Goal: Transaction & Acquisition: Book appointment/travel/reservation

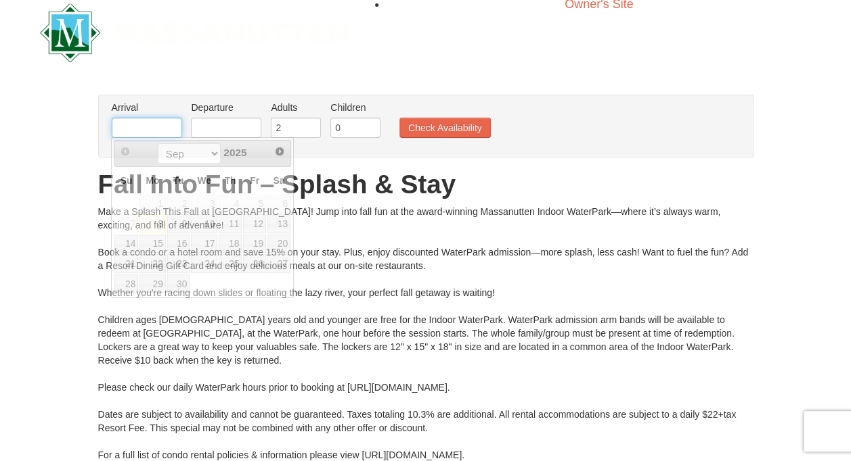
click at [161, 129] on input "text" at bounding box center [147, 128] width 70 height 20
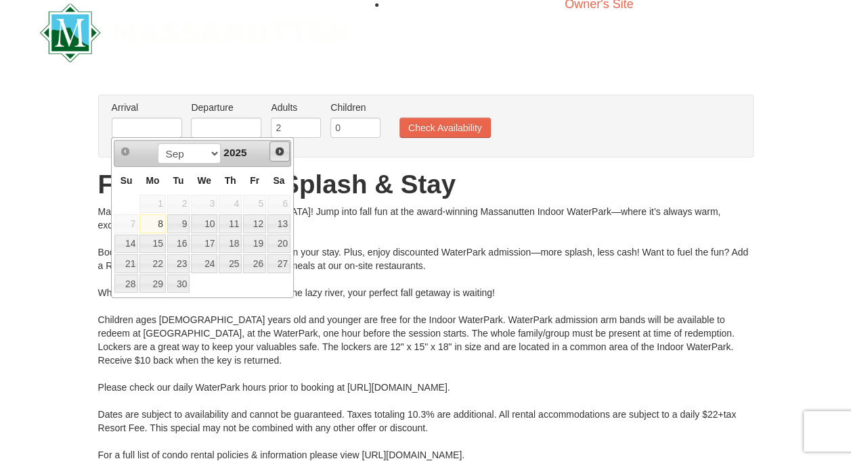
click at [279, 152] on span "Next" at bounding box center [279, 151] width 11 height 11
click at [182, 277] on link "25" at bounding box center [178, 284] width 23 height 19
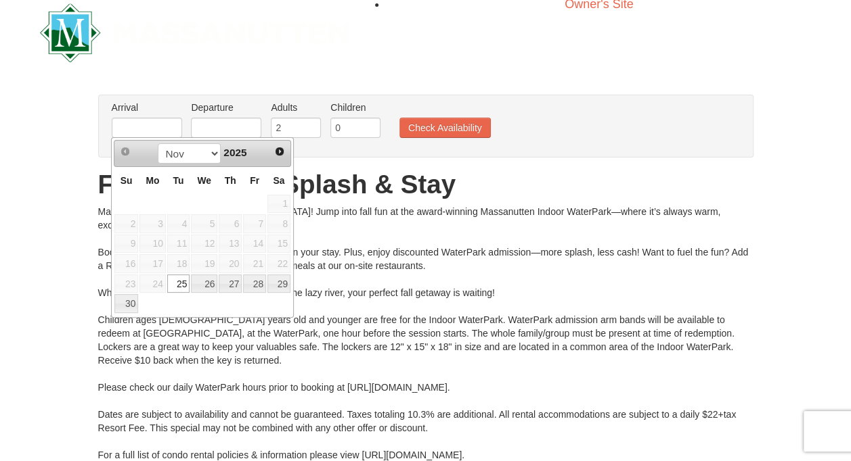
type input "[DATE]"
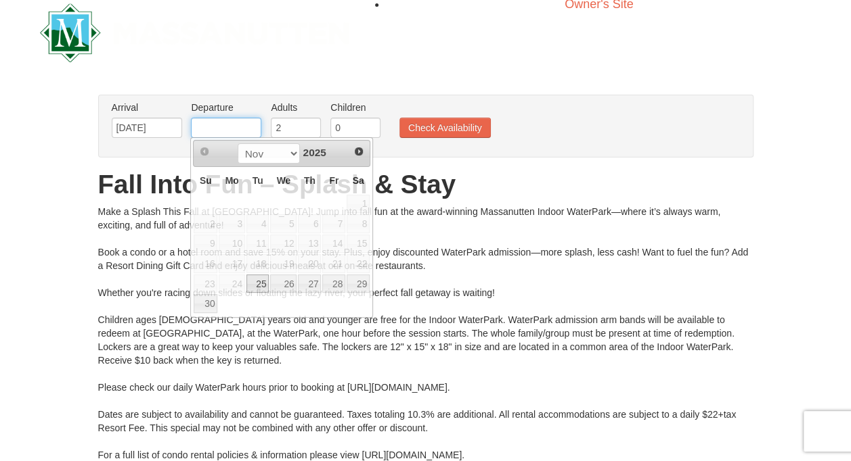
click at [217, 134] on input "text" at bounding box center [226, 128] width 70 height 20
click at [204, 296] on link "30" at bounding box center [206, 303] width 24 height 19
type input "[DATE]"
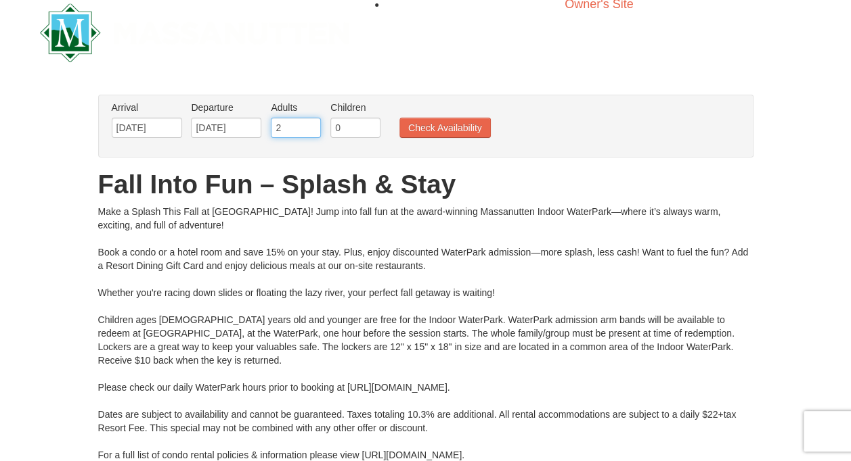
click at [284, 118] on input "2" at bounding box center [296, 128] width 50 height 20
type input "3"
click at [311, 124] on input "3" at bounding box center [296, 128] width 50 height 20
click at [369, 124] on input "1" at bounding box center [355, 128] width 50 height 20
type input "2"
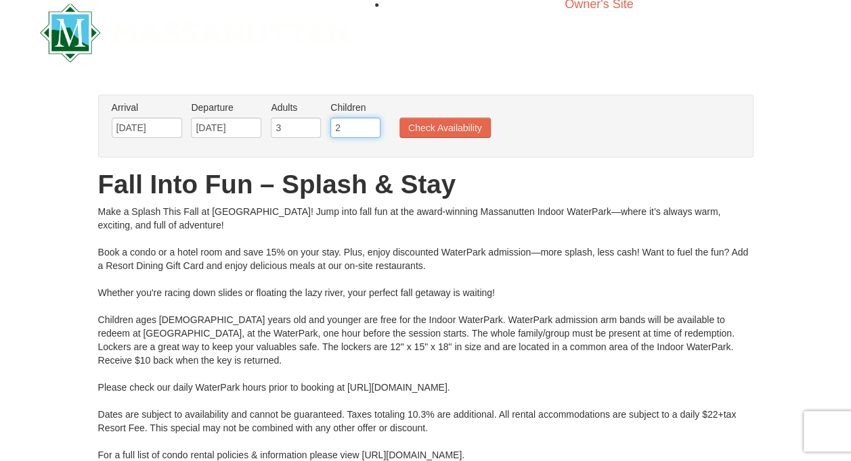
click at [369, 124] on input "2" at bounding box center [355, 128] width 50 height 20
click at [451, 125] on button "Check Availability" at bounding box center [444, 128] width 91 height 20
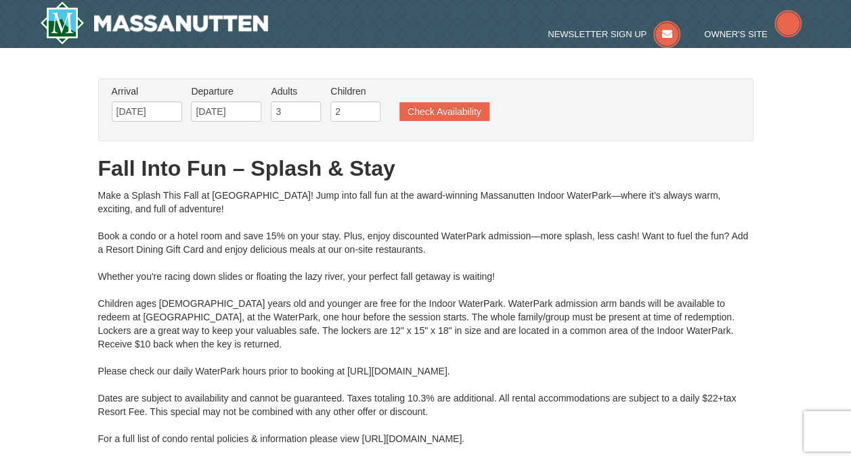
type input "[DATE]"
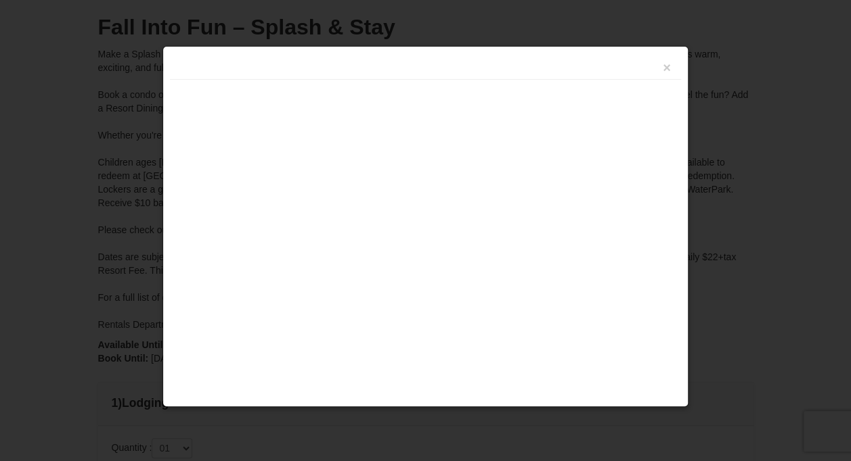
type input "[DATE]"
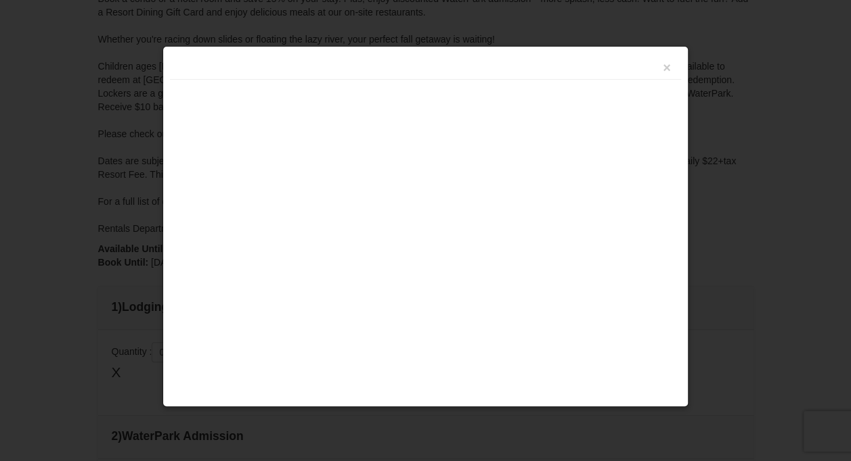
type input "[DATE]"
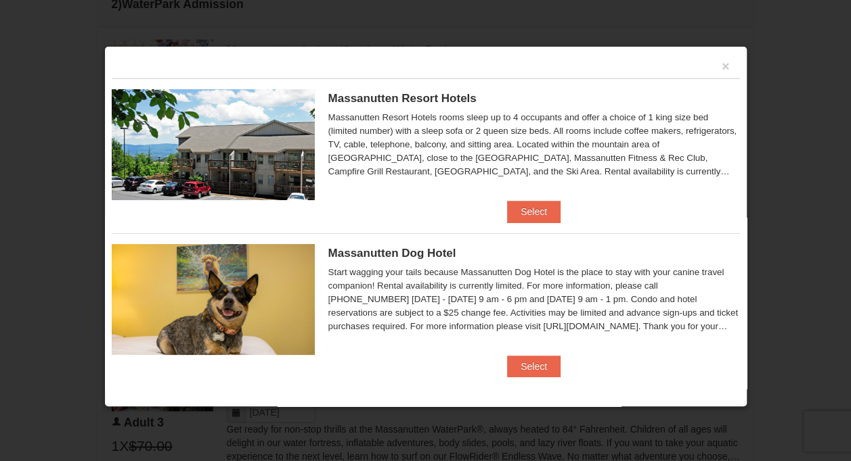
scroll to position [665, 0]
click at [721, 66] on button "×" at bounding box center [725, 67] width 8 height 14
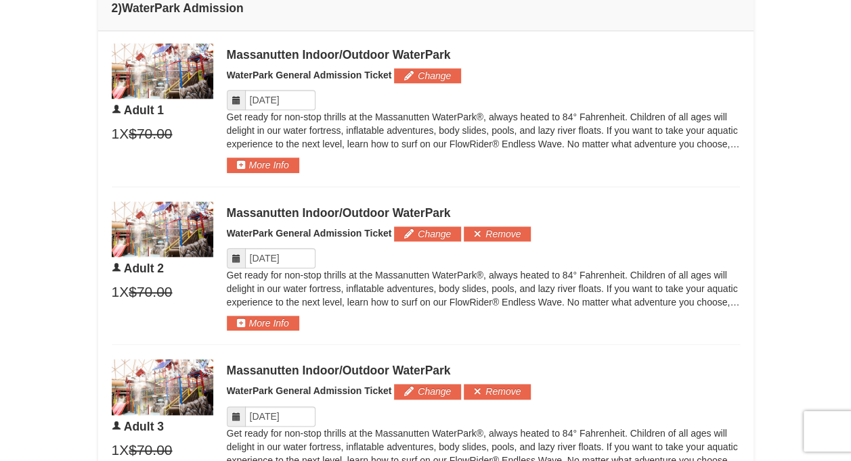
click at [623, 202] on div "Massanutten Indoor/Outdoor WaterPark WaterPark General Admission Ticket Change …" at bounding box center [483, 267] width 513 height 130
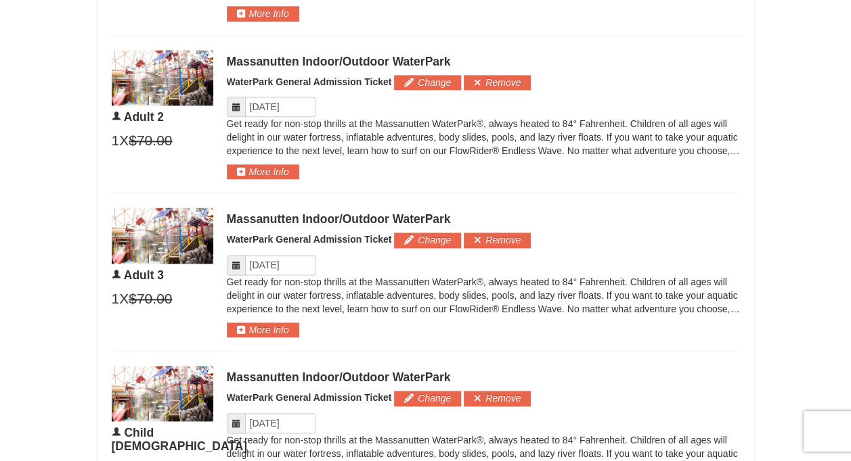
scroll to position [816, 0]
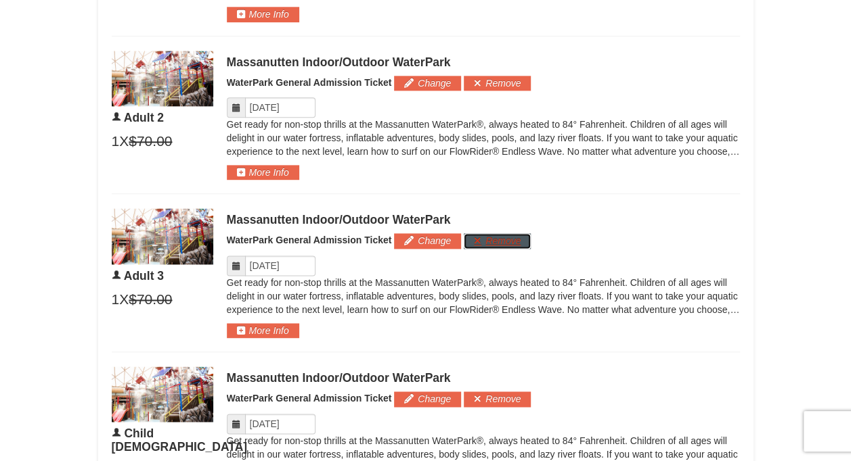
click at [501, 235] on button "Remove" at bounding box center [496, 240] width 67 height 15
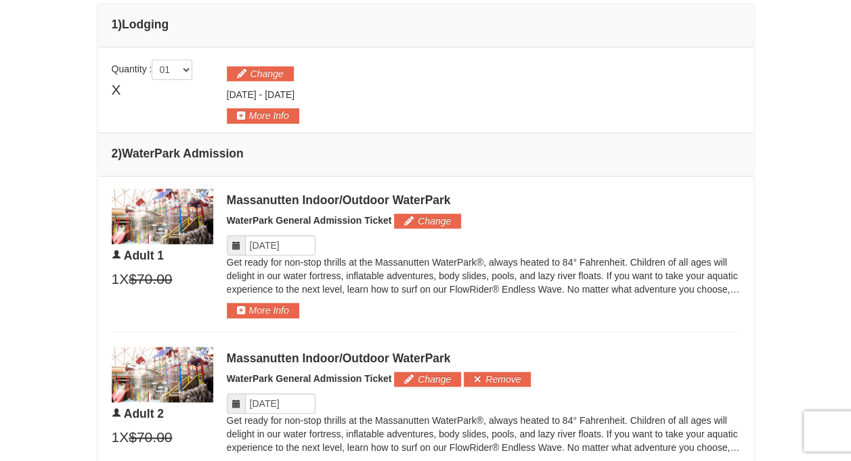
scroll to position [520, 0]
click at [231, 245] on icon at bounding box center [235, 244] width 9 height 9
click at [291, 245] on input "Please format dates MM/DD/YYYY" at bounding box center [280, 245] width 70 height 20
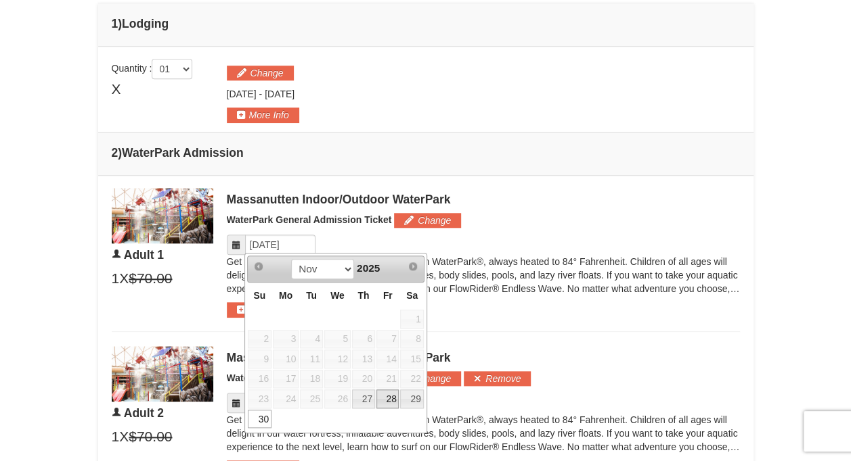
click at [387, 395] on link "28" at bounding box center [387, 399] width 23 height 19
type input "11/28/2025"
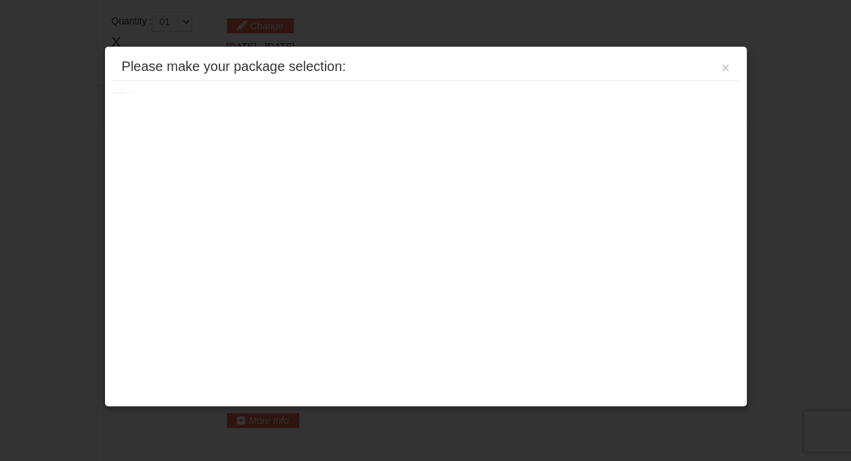
scroll to position [578, 0]
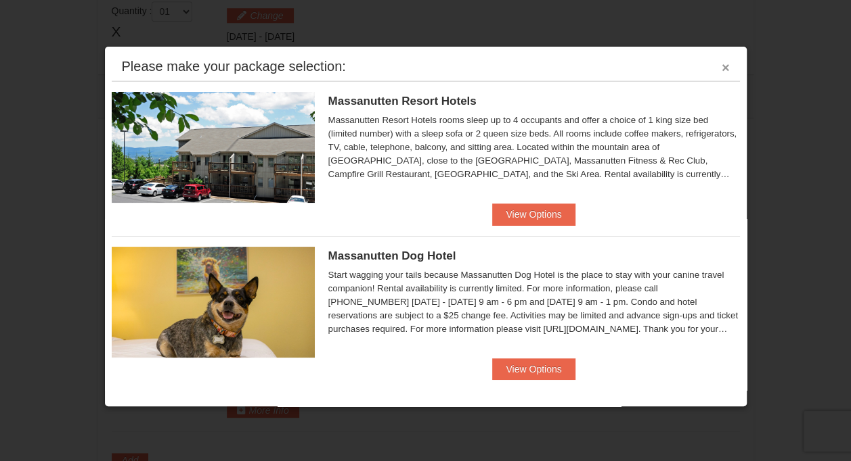
click at [721, 65] on button "×" at bounding box center [725, 68] width 8 height 14
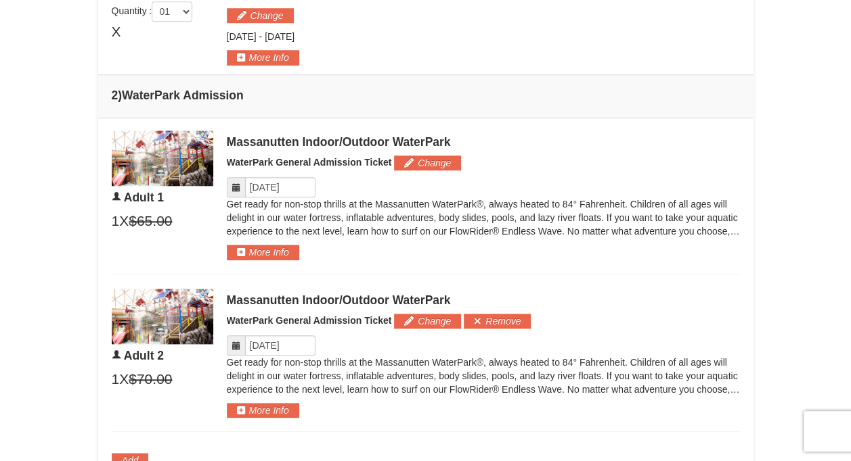
click at [715, 65] on td "Please make your package selection: ×" at bounding box center [425, 32] width 655 height 86
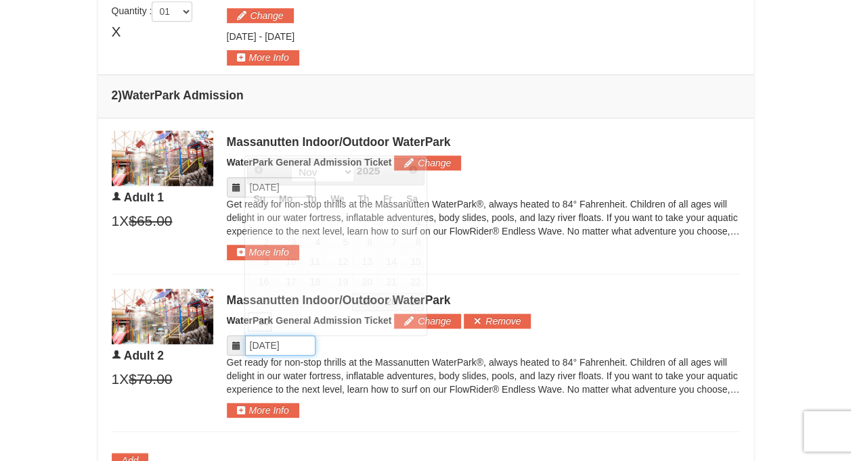
click at [265, 346] on input "Please format dates MM/DD/YYYY" at bounding box center [280, 346] width 70 height 20
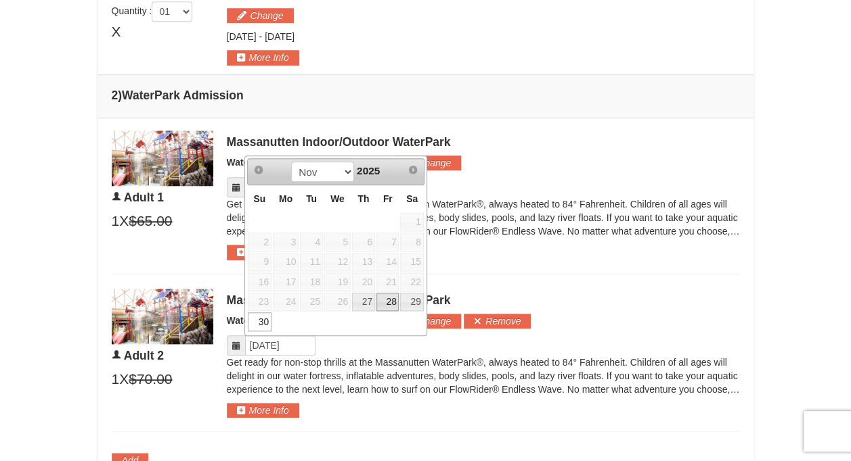
click at [386, 303] on link "28" at bounding box center [387, 302] width 23 height 19
type input "11/28/2025"
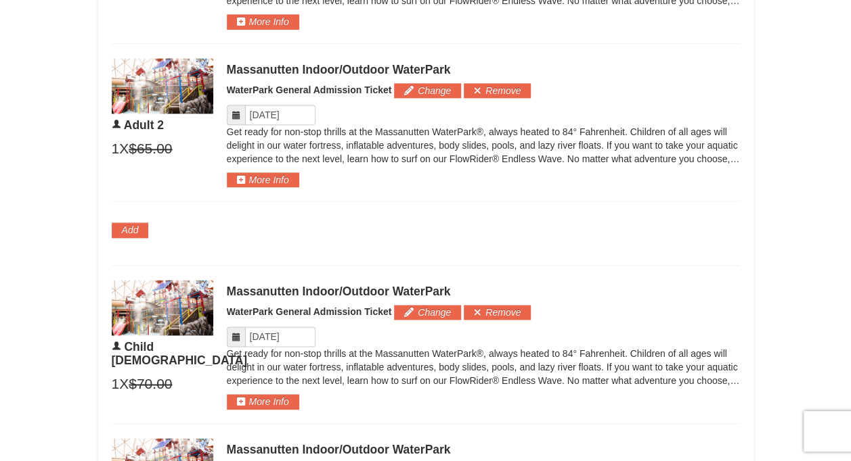
scroll to position [809, 0]
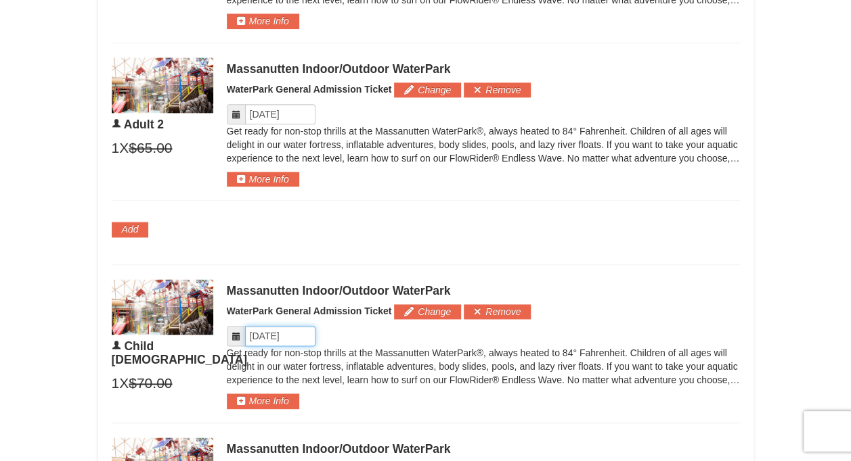
click at [288, 339] on input "Please format dates MM/DD/YYYY" at bounding box center [280, 336] width 70 height 20
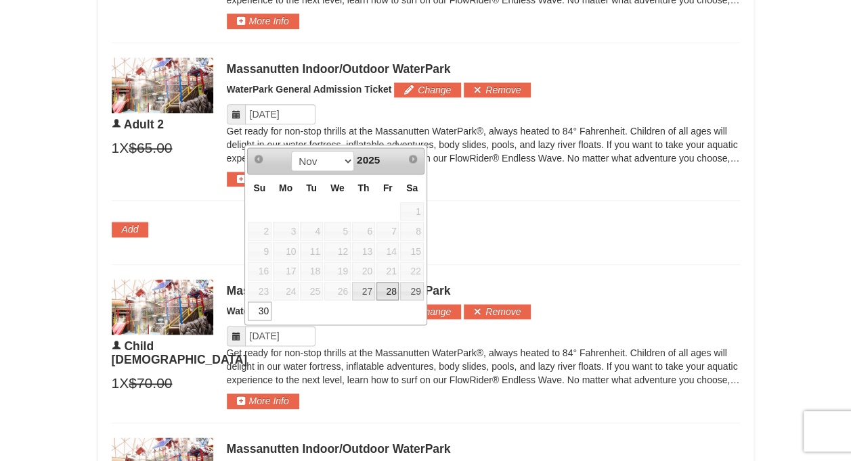
click at [390, 287] on link "28" at bounding box center [387, 291] width 23 height 19
type input "[DATE]"
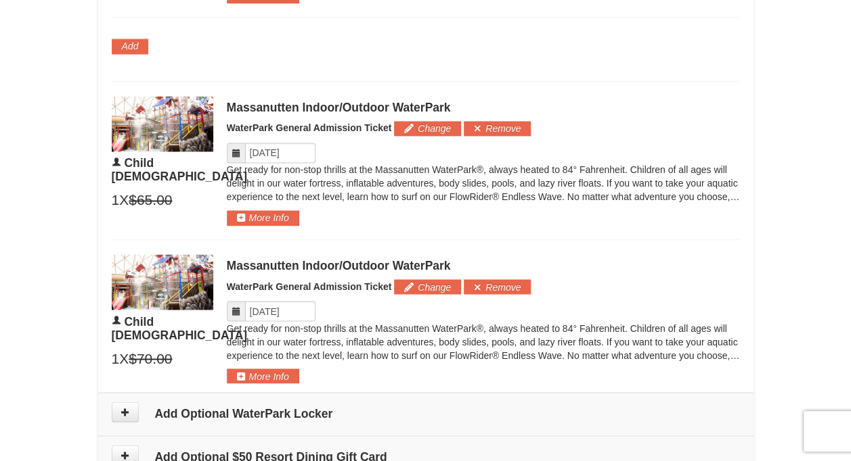
scroll to position [993, 0]
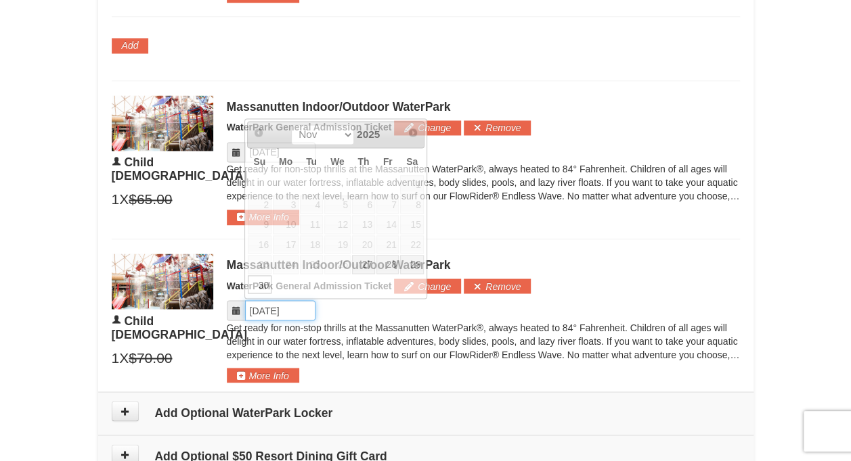
click at [273, 309] on input "Please format dates MM/DD/YYYY" at bounding box center [280, 310] width 70 height 20
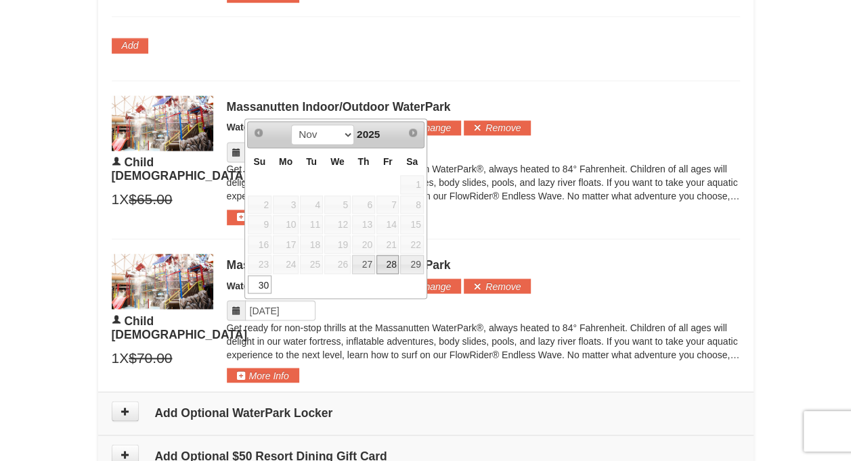
click at [390, 259] on link "28" at bounding box center [387, 264] width 23 height 19
type input "[DATE]"
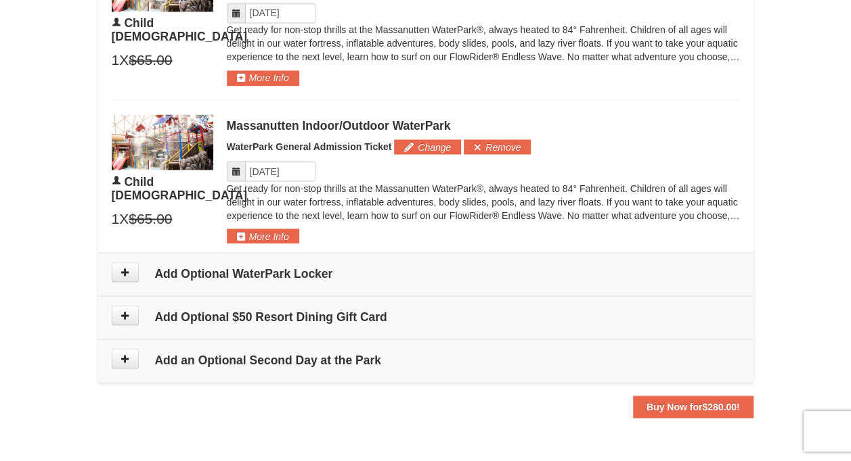
scroll to position [1134, 0]
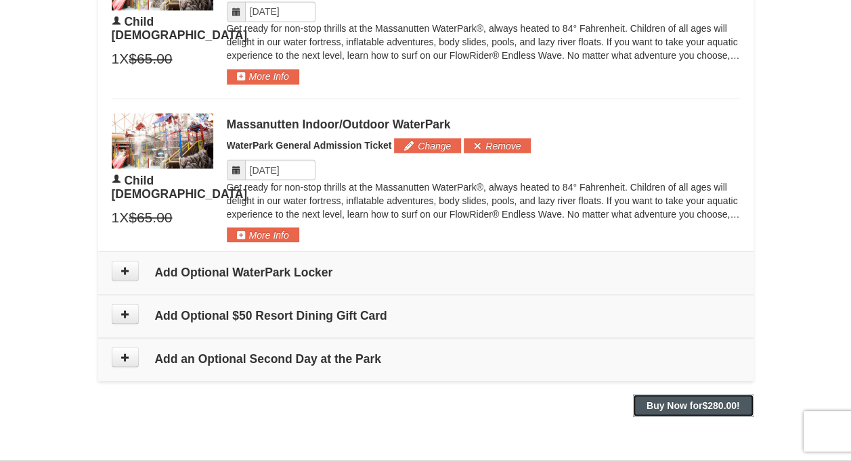
click at [690, 400] on strong "Buy Now for $280.00 !" at bounding box center [692, 405] width 93 height 11
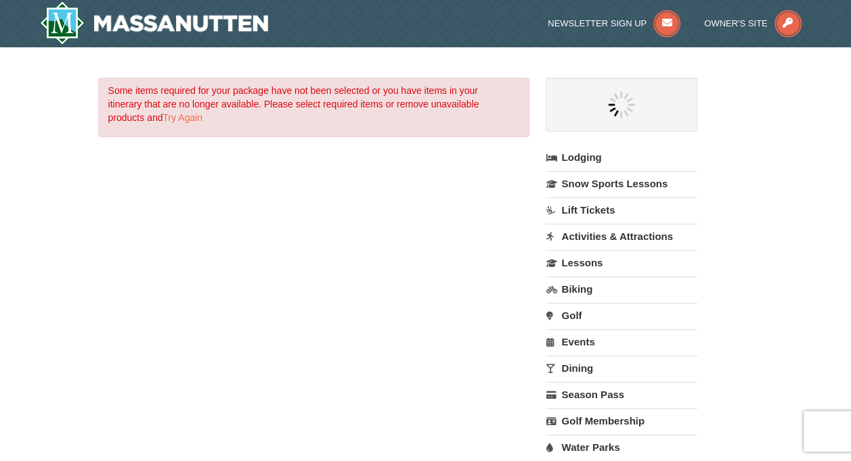
select select "9"
click at [50, 304] on div "× Some items required for your package have not been selected or you have items…" at bounding box center [425, 288] width 851 height 483
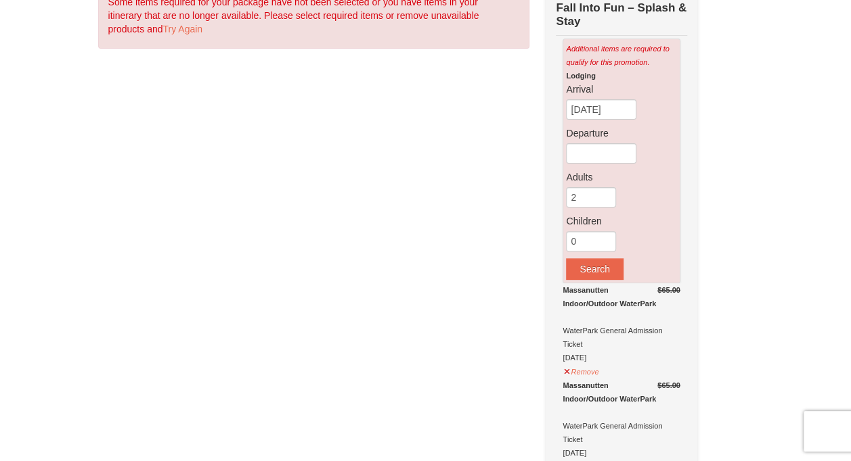
scroll to position [81, 0]
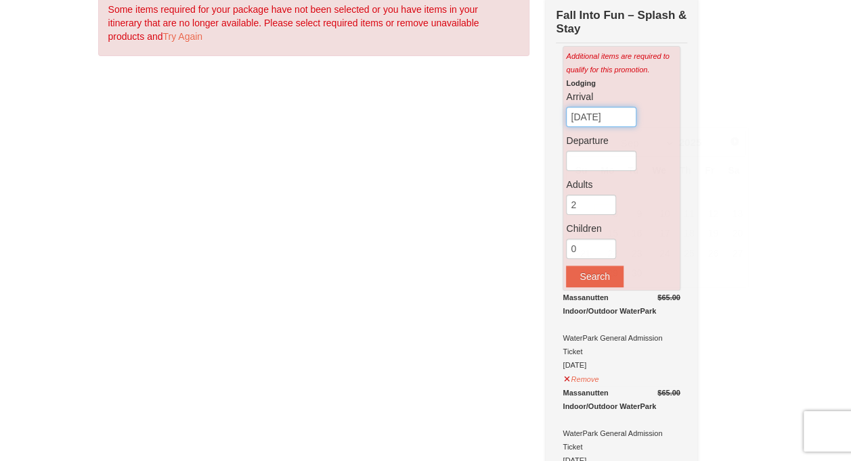
click at [594, 116] on input "09/08/2025" at bounding box center [601, 117] width 70 height 20
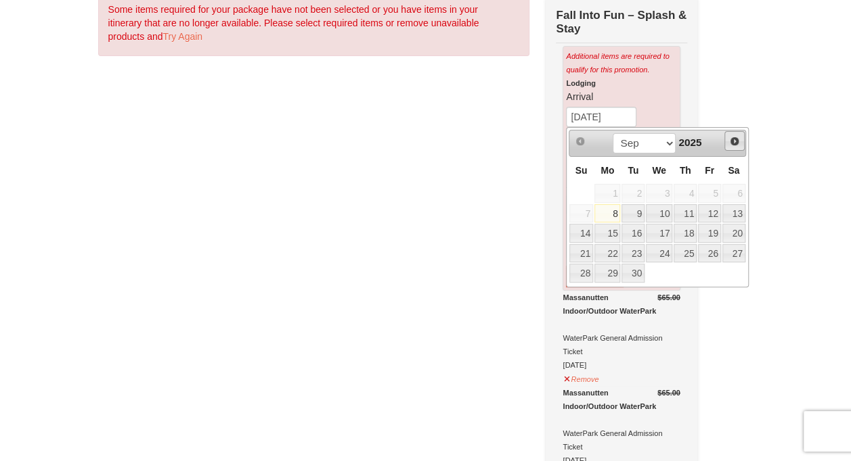
click at [732, 143] on span "Next" at bounding box center [734, 141] width 11 height 11
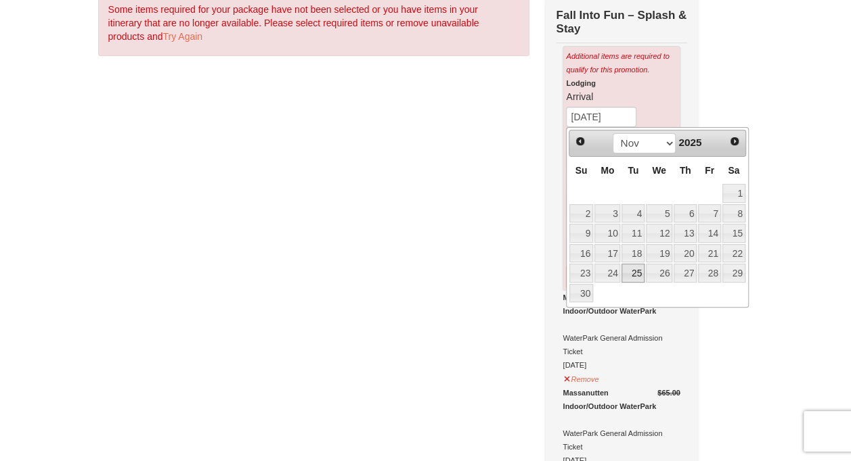
click at [639, 269] on link "25" at bounding box center [632, 273] width 23 height 19
type input "[DATE]"
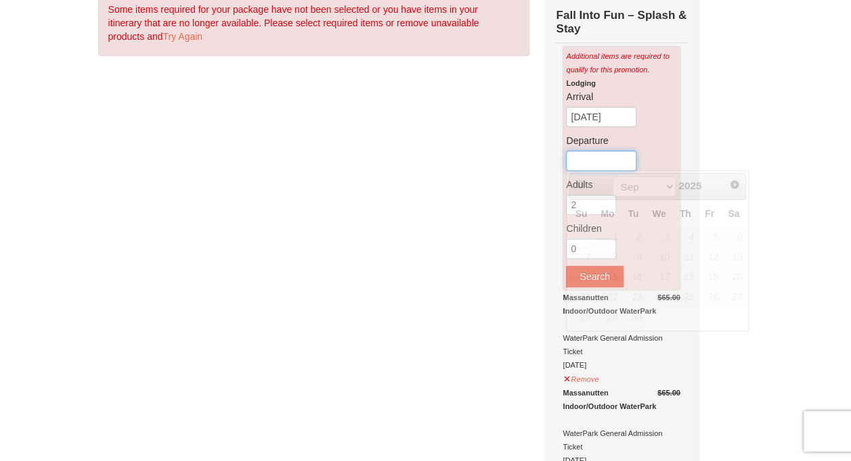
click at [594, 162] on input "text" at bounding box center [601, 161] width 70 height 20
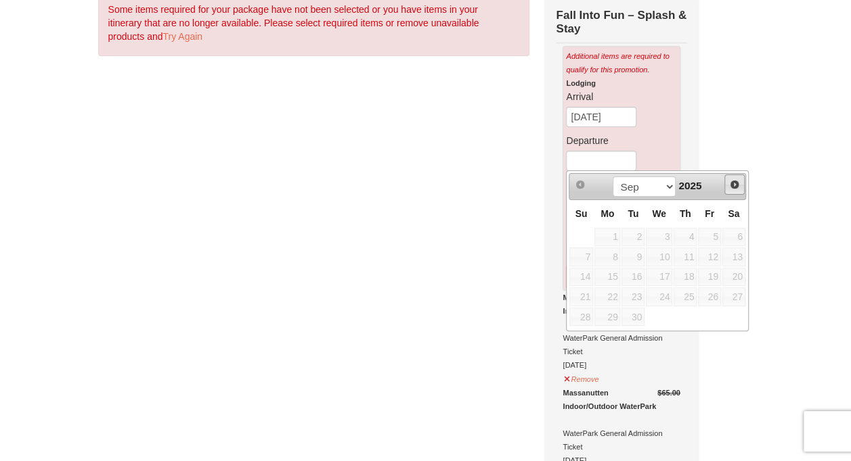
click at [733, 180] on span "Next" at bounding box center [734, 184] width 11 height 11
click at [586, 332] on link "30" at bounding box center [581, 336] width 24 height 19
type input "[DATE]"
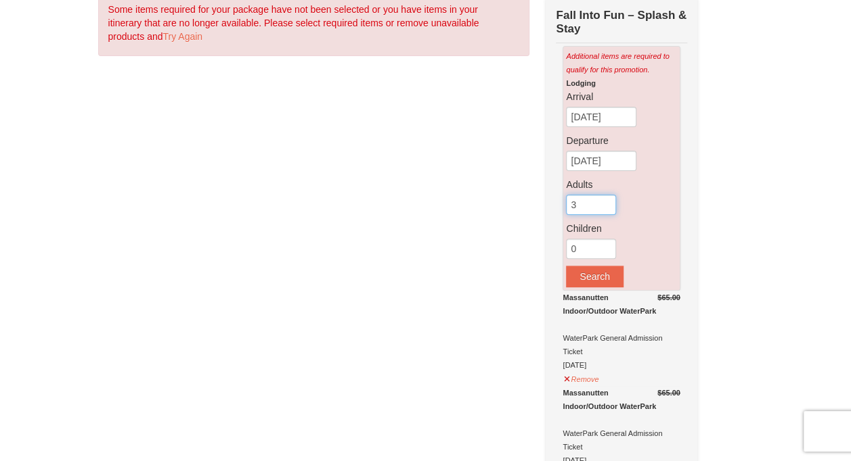
type input "3"
click at [606, 202] on input "3" at bounding box center [591, 205] width 50 height 20
click at [606, 244] on input "3" at bounding box center [591, 249] width 50 height 20
click at [606, 244] on input "4" at bounding box center [591, 249] width 50 height 20
click at [606, 253] on input "3" at bounding box center [591, 249] width 50 height 20
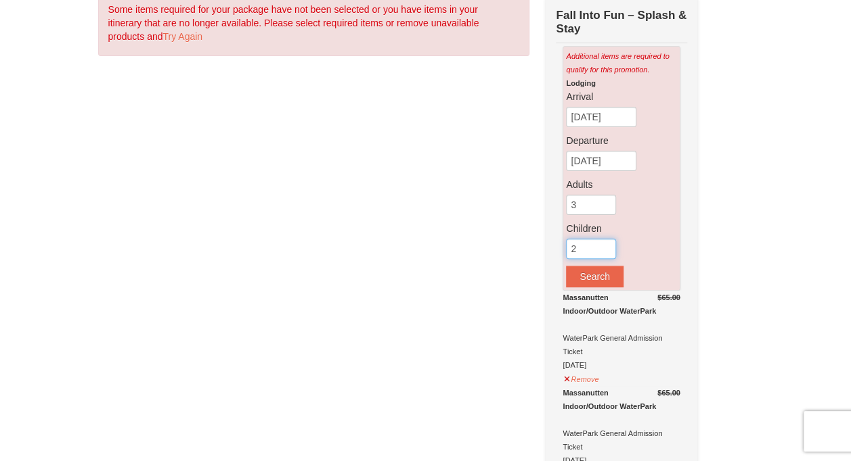
type input "2"
click at [606, 253] on input "2" at bounding box center [591, 249] width 50 height 20
click at [599, 277] on button "Search" at bounding box center [594, 277] width 57 height 22
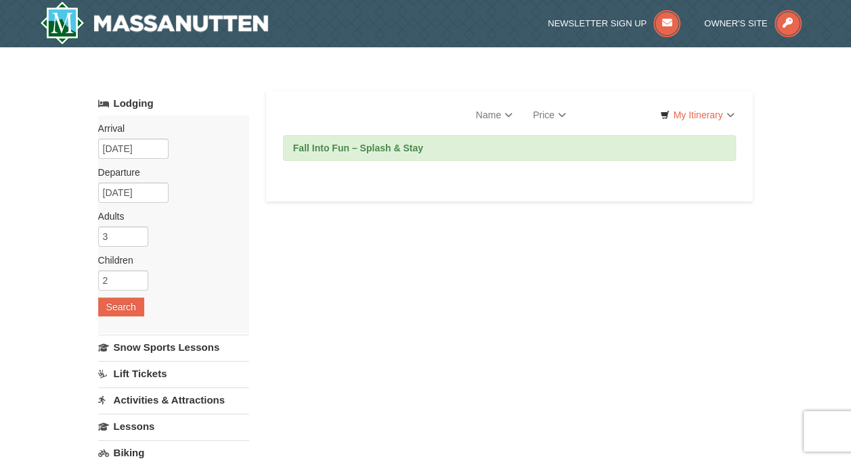
select select "9"
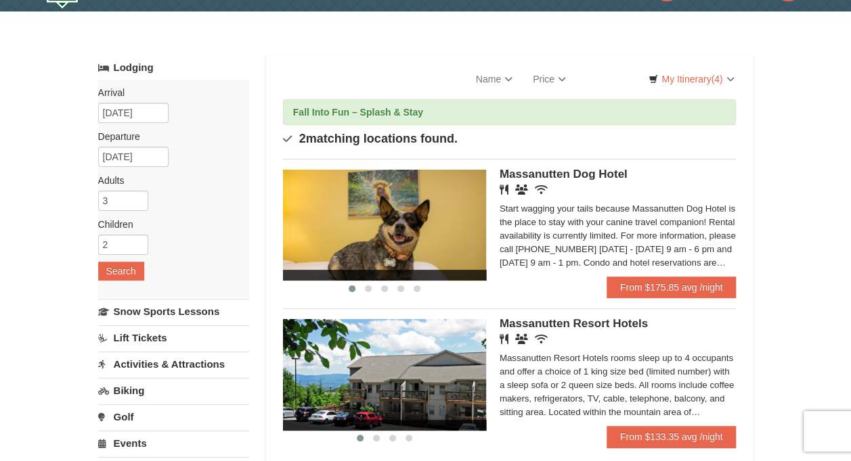
scroll to position [25, 0]
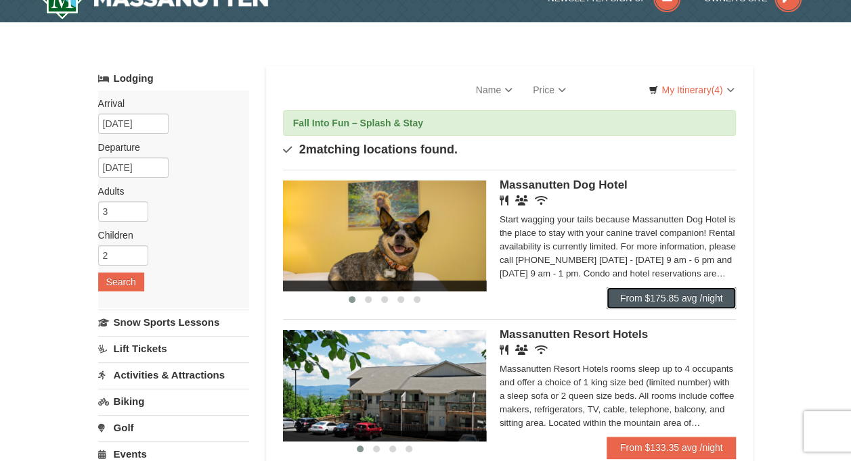
click at [675, 298] on link "From $175.85 avg /night" at bounding box center [671, 299] width 130 height 22
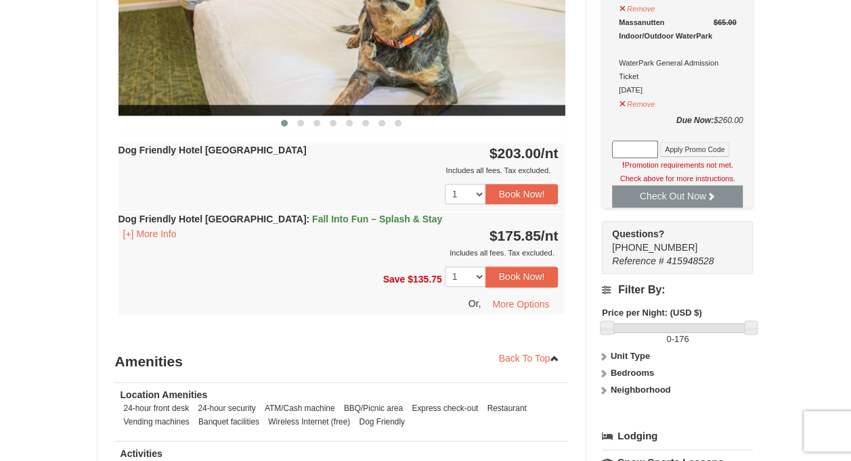
scroll to position [698, 0]
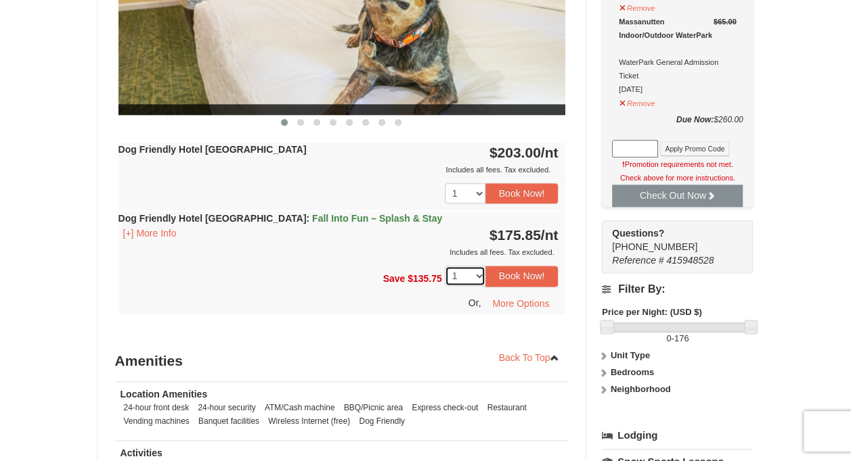
click at [476, 276] on select "1 2 3 4 5 6 7 8 9 10 11 12 13 14" at bounding box center [465, 276] width 41 height 20
click at [514, 301] on button "More Options" at bounding box center [520, 304] width 74 height 20
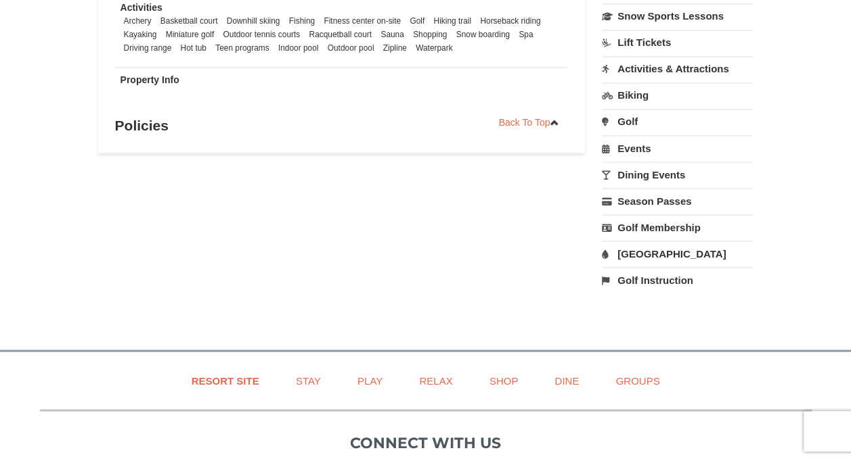
scroll to position [698, 0]
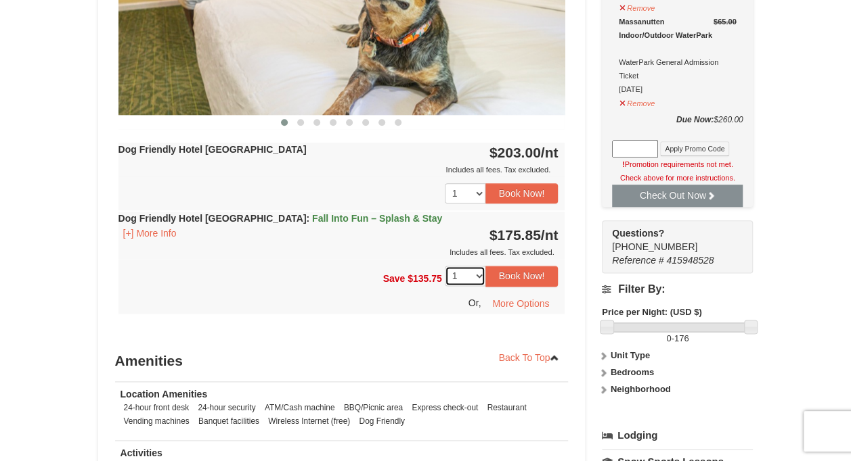
click at [478, 274] on select "1 2 3 4 5 6 7 8 9 10 11 12 13 14" at bounding box center [465, 276] width 41 height 20
select select "2"
click at [445, 266] on select "1 2 3 4 5 6 7 8 9 10 11 12 13 14" at bounding box center [465, 276] width 41 height 20
click at [510, 272] on button "Book Now!" at bounding box center [521, 276] width 73 height 20
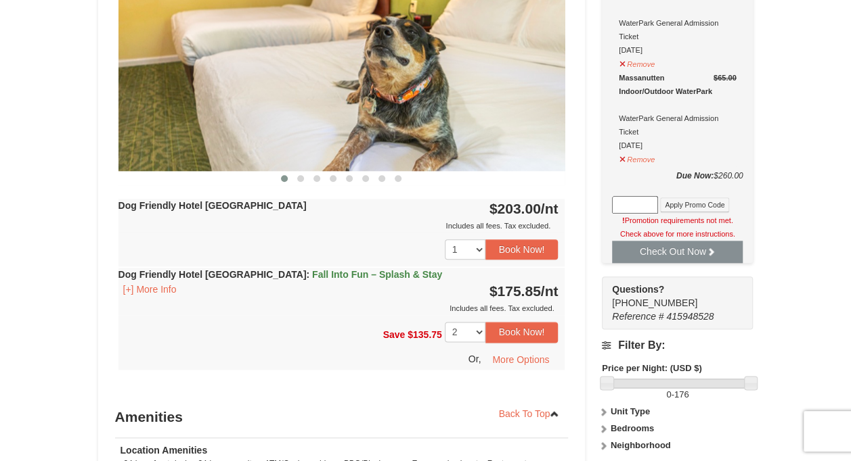
scroll to position [642, 0]
click at [511, 356] on button "More Options" at bounding box center [520, 359] width 74 height 20
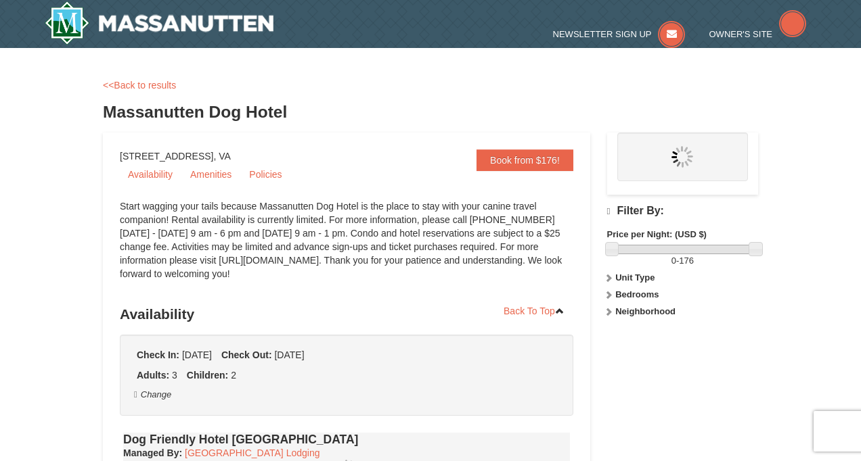
select select "2"
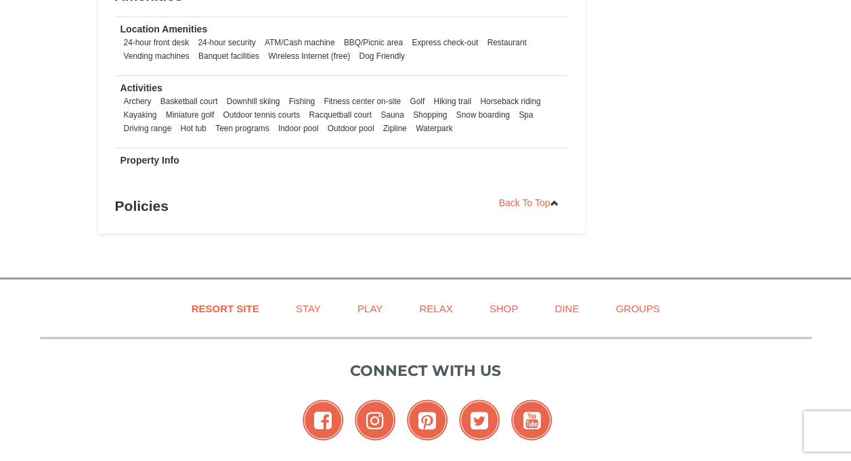
select select "9"
select select "2"
